Goal: Task Accomplishment & Management: Manage account settings

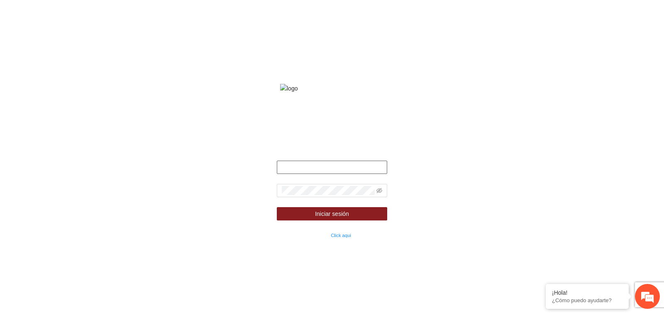
type input "**********"
click at [428, 118] on div "**********" at bounding box center [332, 156] width 664 height 313
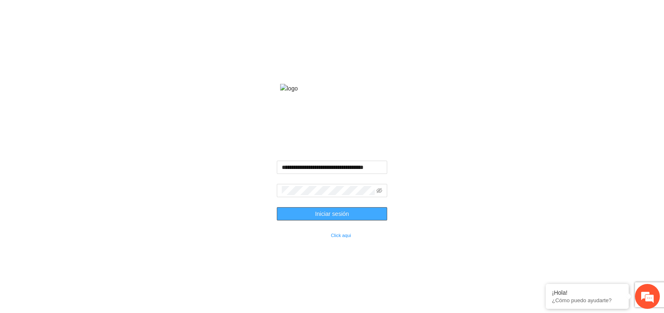
click at [358, 220] on button "Iniciar sesión" at bounding box center [332, 213] width 111 height 13
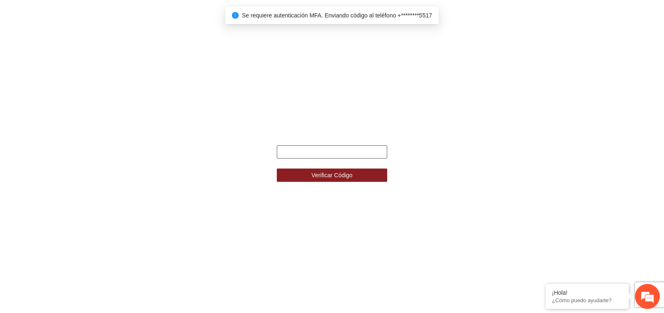
click at [278, 153] on input "text" at bounding box center [332, 151] width 111 height 13
click at [261, 153] on div "Ingresa el código de seguridad que mandamos al celular +********5517 Verificar …" at bounding box center [332, 156] width 664 height 313
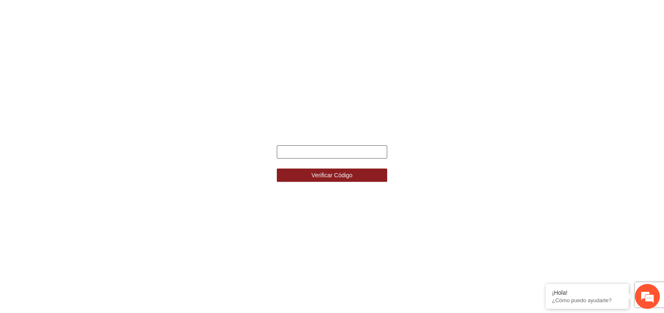
click at [289, 156] on input "text" at bounding box center [332, 151] width 111 height 13
type input "******"
click at [277, 168] on button "Verificar Código" at bounding box center [332, 174] width 111 height 13
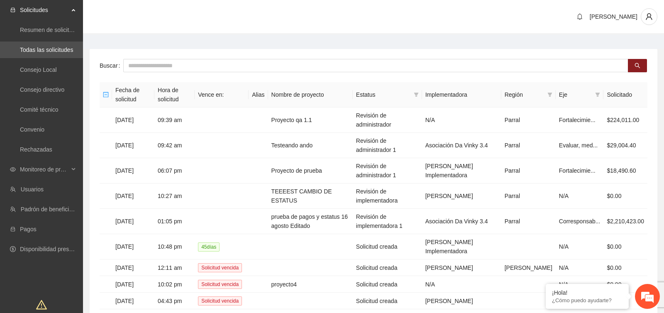
click at [148, 46] on main "Buscar Fecha de solicitud Hora de solicitud Vence en: Alias Nombre de proyecto …" at bounding box center [373, 200] width 581 height 333
click at [57, 169] on span "Monitoreo de proyectos" at bounding box center [44, 169] width 49 height 17
click at [39, 226] on link "Activos" at bounding box center [29, 229] width 19 height 7
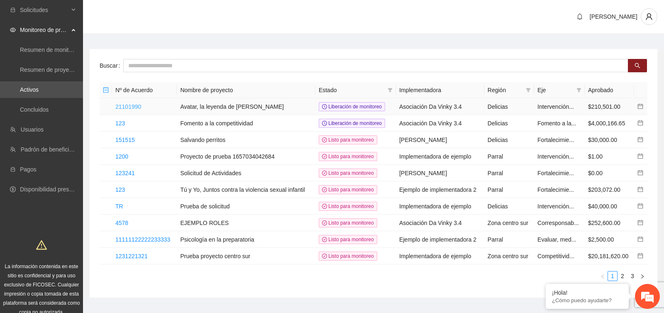
click at [130, 105] on link "21101990" at bounding box center [128, 106] width 26 height 7
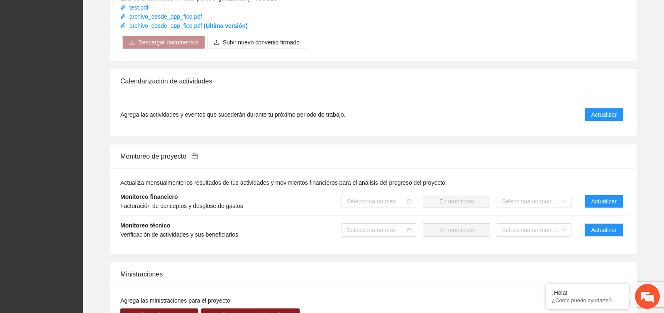
scroll to position [510, 0]
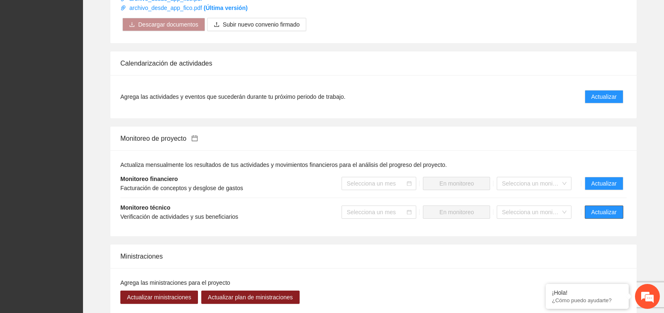
click at [604, 213] on span "Actualizar" at bounding box center [603, 211] width 25 height 9
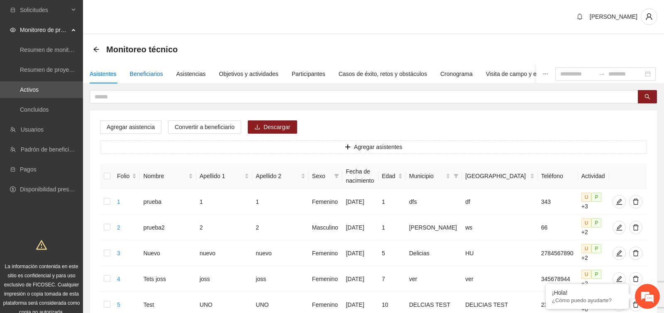
click at [157, 75] on div "Beneficiarios" at bounding box center [146, 73] width 33 height 9
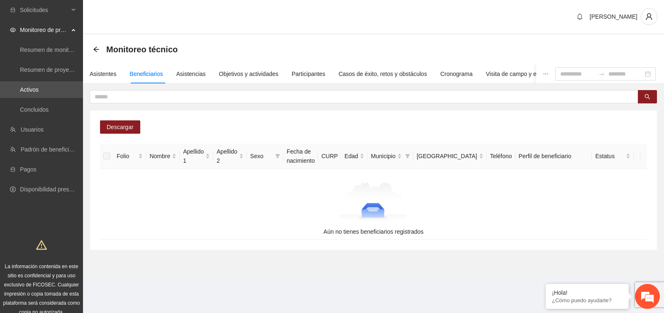
click at [153, 126] on div "Descargar Folio Nombre Apellido 1 Apellido 2 Sexo Fecha de nacimiento CURP Edad…" at bounding box center [373, 179] width 567 height 139
click at [110, 69] on div "Asistentes" at bounding box center [103, 73] width 27 height 9
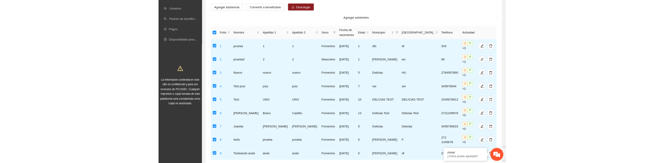
scroll to position [108, 0]
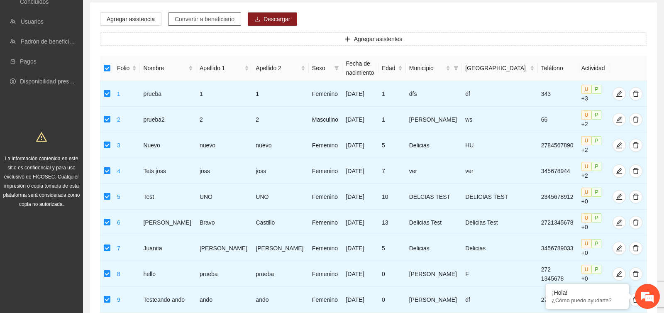
click at [203, 22] on span "Convertir a beneficiario" at bounding box center [205, 19] width 60 height 9
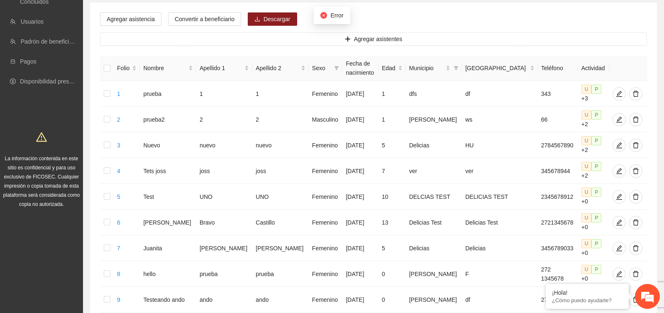
click at [273, 53] on div "Agregar asistentes Folio Nombre Apellido 1 Apellido 2 Sexo Fecha de nacimiento …" at bounding box center [373, 183] width 547 height 303
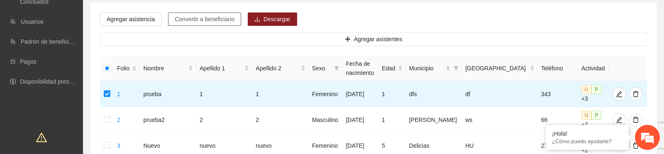
click at [227, 20] on span "Convertir a beneficiario" at bounding box center [205, 19] width 60 height 9
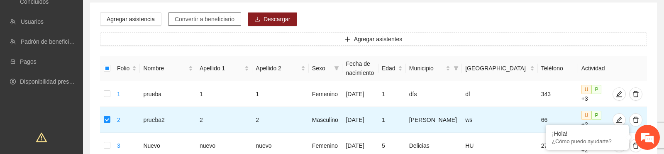
click at [218, 21] on span "Convertir a beneficiario" at bounding box center [205, 19] width 60 height 9
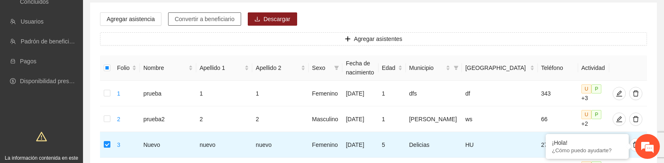
click at [210, 22] on span "Convertir a beneficiario" at bounding box center [205, 19] width 60 height 9
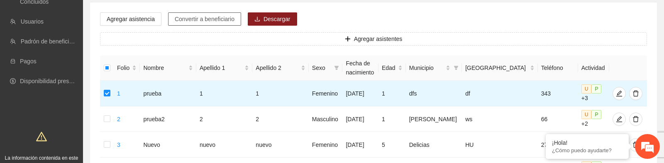
click at [212, 19] on span "Convertir a beneficiario" at bounding box center [205, 19] width 60 height 9
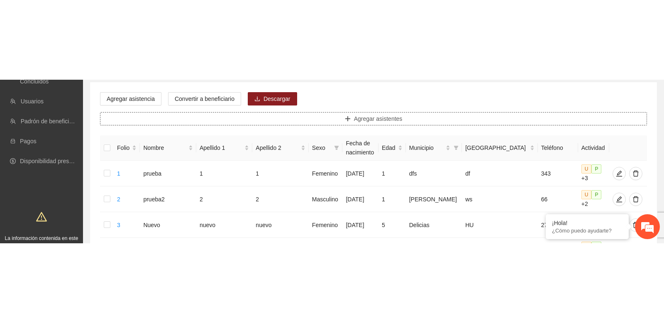
scroll to position [0, 0]
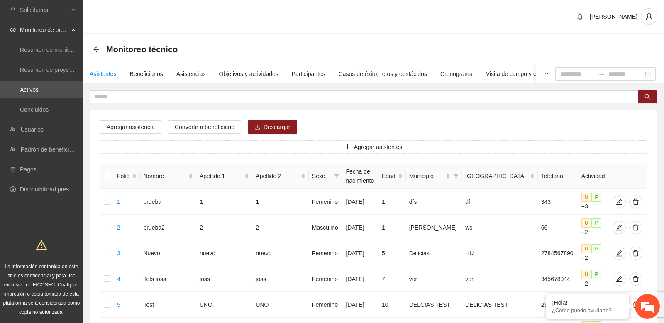
click at [656, 169] on div "Agregar asistencia Convertir a beneficiario Descargar Agregar asistentes Folio …" at bounding box center [373, 281] width 567 height 343
click at [649, 17] on icon "user" at bounding box center [648, 16] width 7 height 7
click at [620, 47] on span "Cerrar sesión" at bounding box center [625, 48] width 52 height 9
